Goal: Task Accomplishment & Management: Use online tool/utility

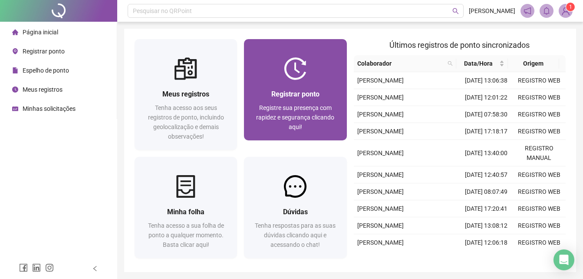
click at [309, 78] on div at bounding box center [295, 68] width 102 height 23
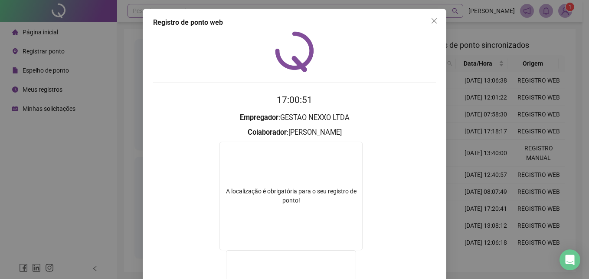
drag, startPoint x: 432, startPoint y: 21, endPoint x: 442, endPoint y: 7, distance: 17.5
click at [432, 20] on icon "close" at bounding box center [434, 20] width 7 height 7
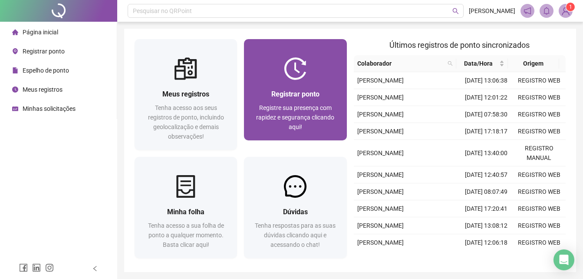
click at [285, 90] on span "Registrar ponto" at bounding box center [295, 94] width 48 height 8
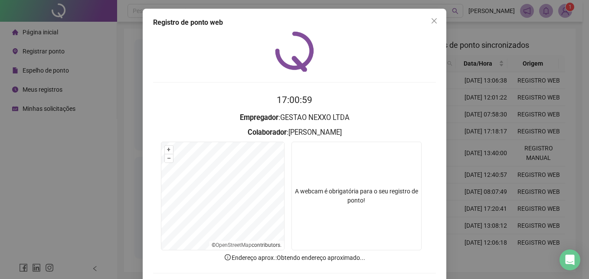
scroll to position [41, 0]
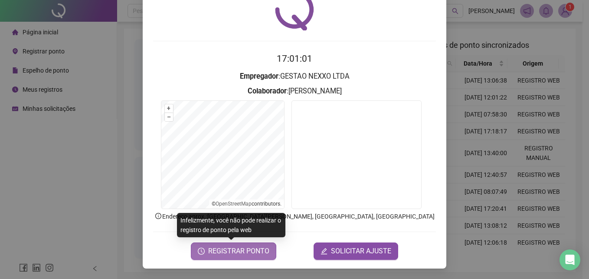
click at [231, 249] on span "REGISTRAR PONTO" at bounding box center [238, 251] width 61 height 10
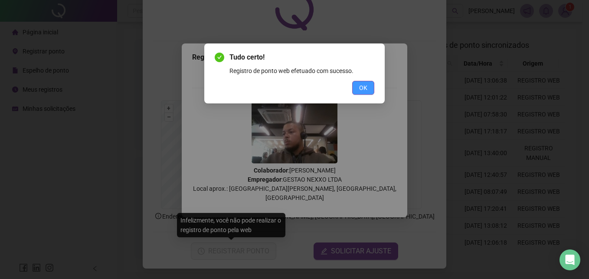
click at [364, 83] on span "OK" at bounding box center [363, 88] width 8 height 10
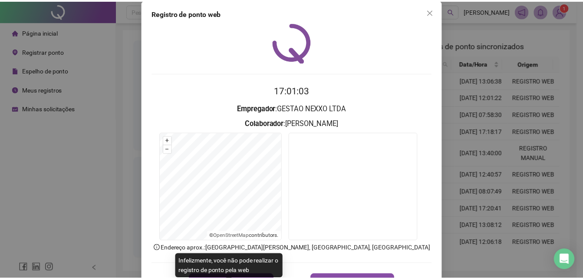
scroll to position [0, 0]
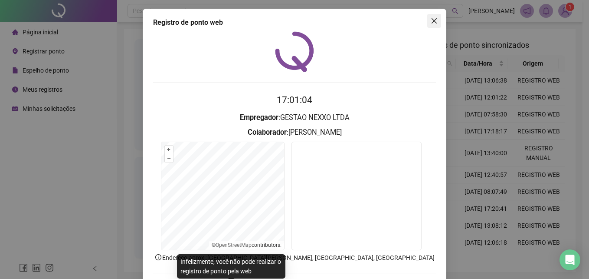
click at [432, 26] on button "Close" at bounding box center [434, 21] width 14 height 14
